Goal: Transaction & Acquisition: Obtain resource

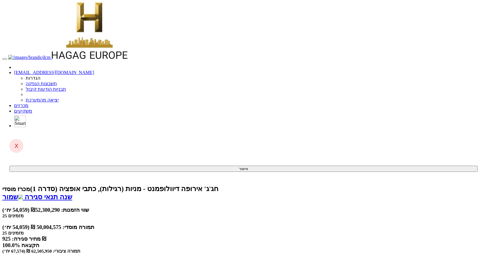
click at [28, 103] on link "מכרזים" at bounding box center [21, 105] width 14 height 5
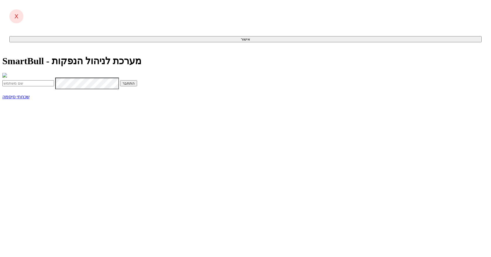
type input "yifath@dcm.co.il"
click at [137, 86] on button "התחבר" at bounding box center [128, 83] width 17 height 6
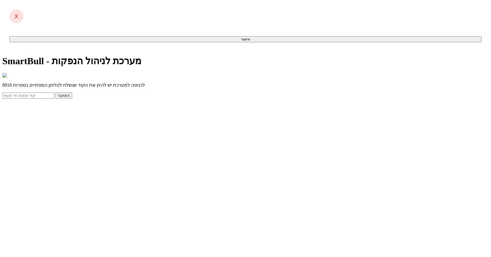
click at [54, 99] on input "text" at bounding box center [28, 96] width 52 height 6
type input "379529"
click at [55, 93] on button "התחבר" at bounding box center [63, 96] width 17 height 6
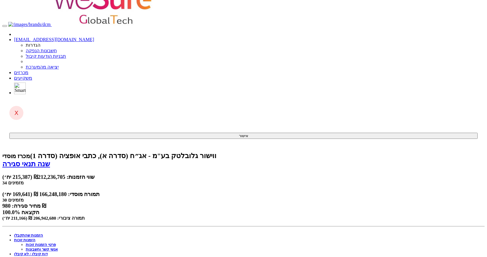
scroll to position [38, 0]
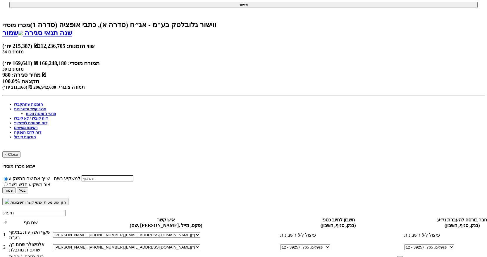
scroll to position [62, 0]
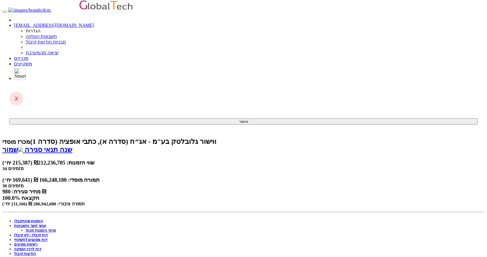
scroll to position [0, 0]
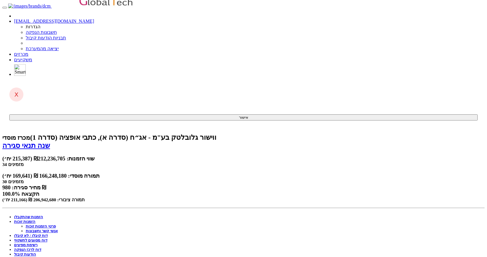
scroll to position [38, 0]
